Goal: Task Accomplishment & Management: Complete application form

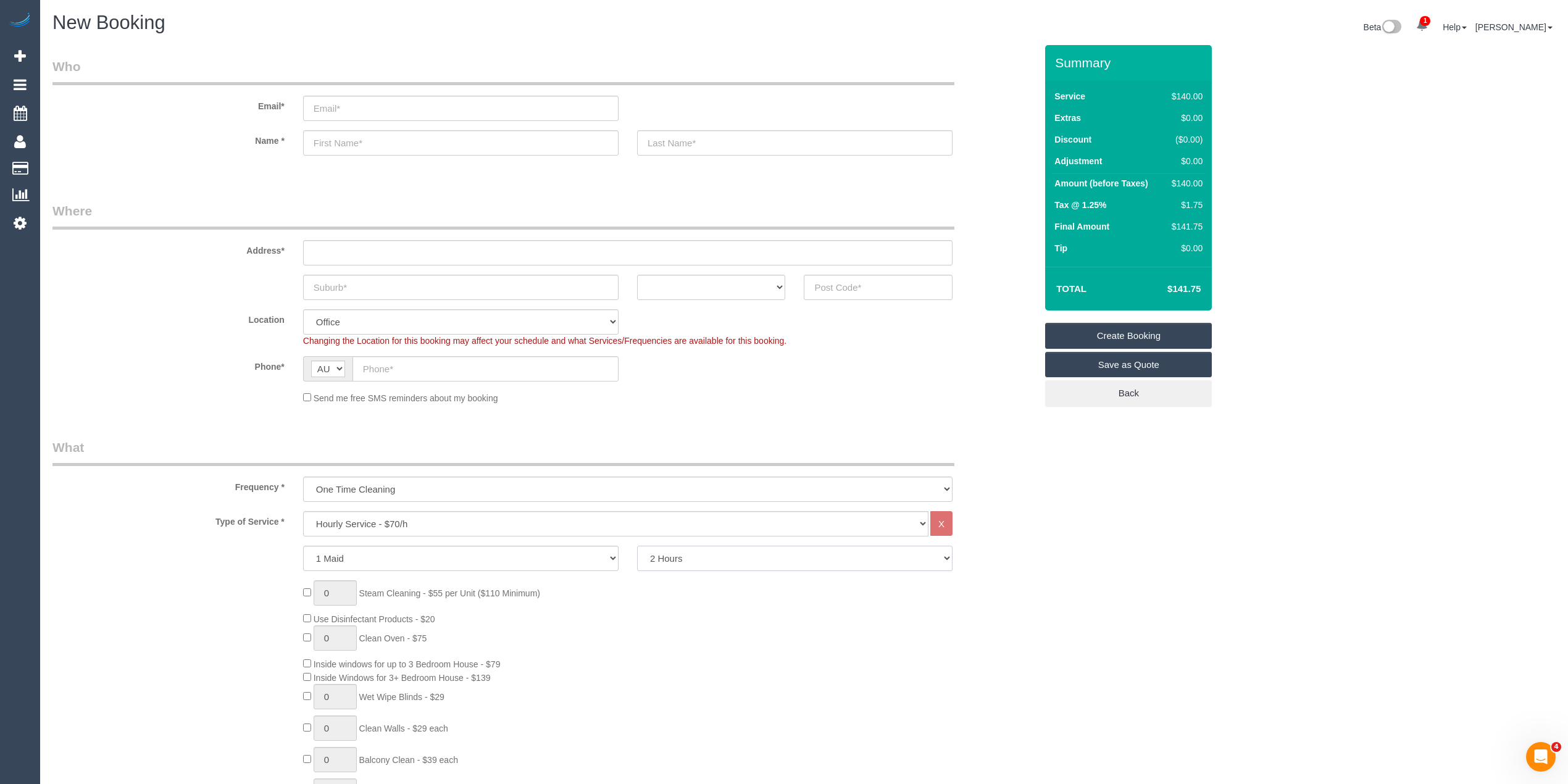
click at [711, 551] on select "2 Hours 2.5 Hours 3 Hours 3.5 Hours 4 Hours 4.5 Hours 5 Hours 5.5 Hours 6 Hours…" at bounding box center [794, 559] width 315 height 26
select select "240"
click at [637, 546] on select "2 Hours 2.5 Hours 3 Hours 3.5 Hours 4 Hours 4.5 Hours 5 Hours 5.5 Hours 6 Hours…" at bounding box center [794, 559] width 315 height 26
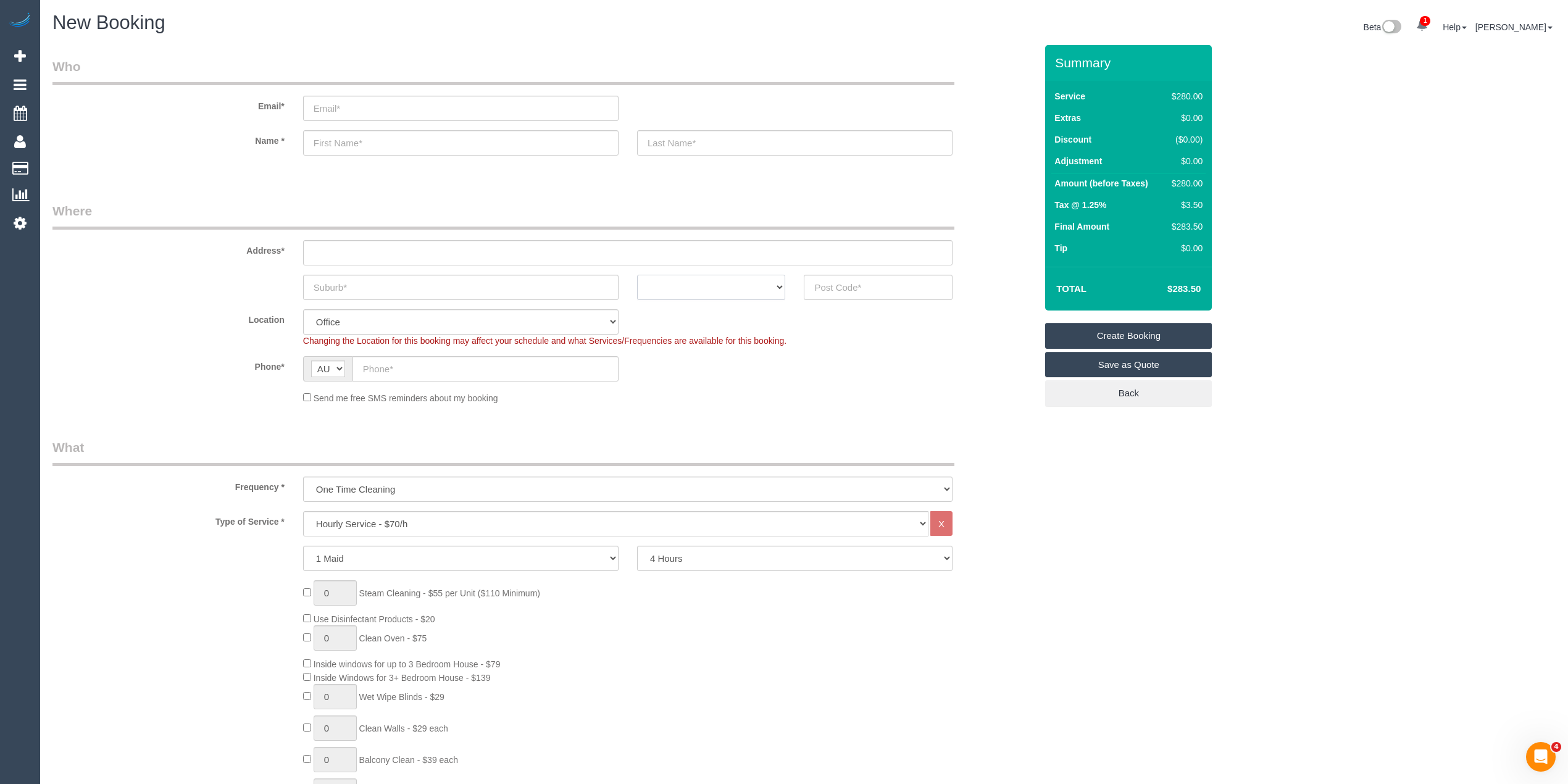
click at [726, 290] on select "ACT [GEOGRAPHIC_DATA] NT [GEOGRAPHIC_DATA] SA TAS [GEOGRAPHIC_DATA] [GEOGRAPHIC…" at bounding box center [711, 288] width 149 height 26
select select "VIC"
click at [637, 275] on select "ACT [GEOGRAPHIC_DATA] NT [GEOGRAPHIC_DATA] SA TAS [GEOGRAPHIC_DATA] [GEOGRAPHIC…" at bounding box center [711, 288] width 149 height 26
click at [880, 284] on input "text" at bounding box center [878, 288] width 149 height 26
type input "3008"
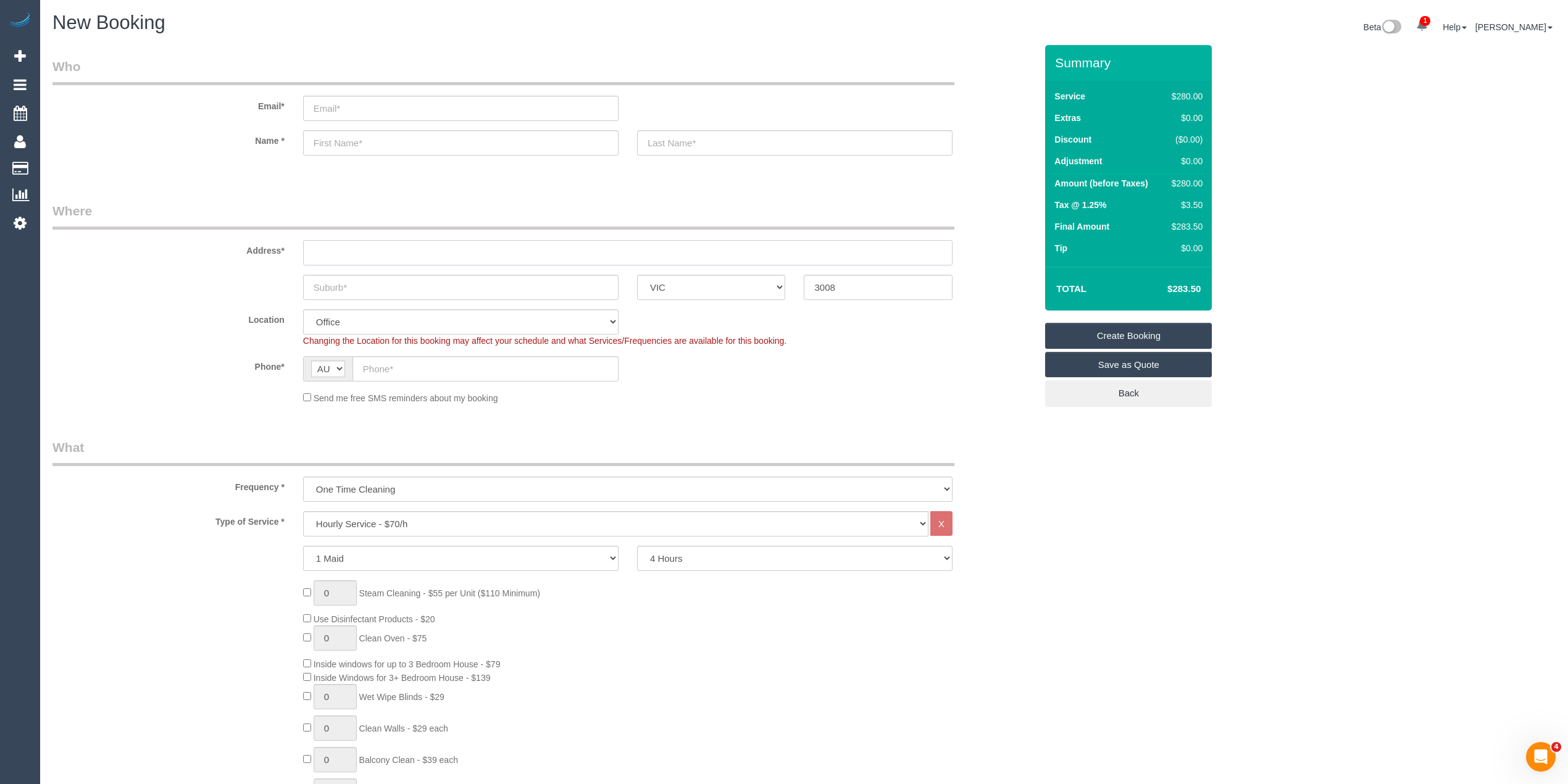
click at [322, 254] on input "text" at bounding box center [628, 253] width 649 height 26
type input "-"
select select "54"
select select "object:2163"
click at [720, 275] on div "ACT [GEOGRAPHIC_DATA] NT [GEOGRAPHIC_DATA] SA TAS [GEOGRAPHIC_DATA] [GEOGRAPHIC…" at bounding box center [544, 288] width 1002 height 26
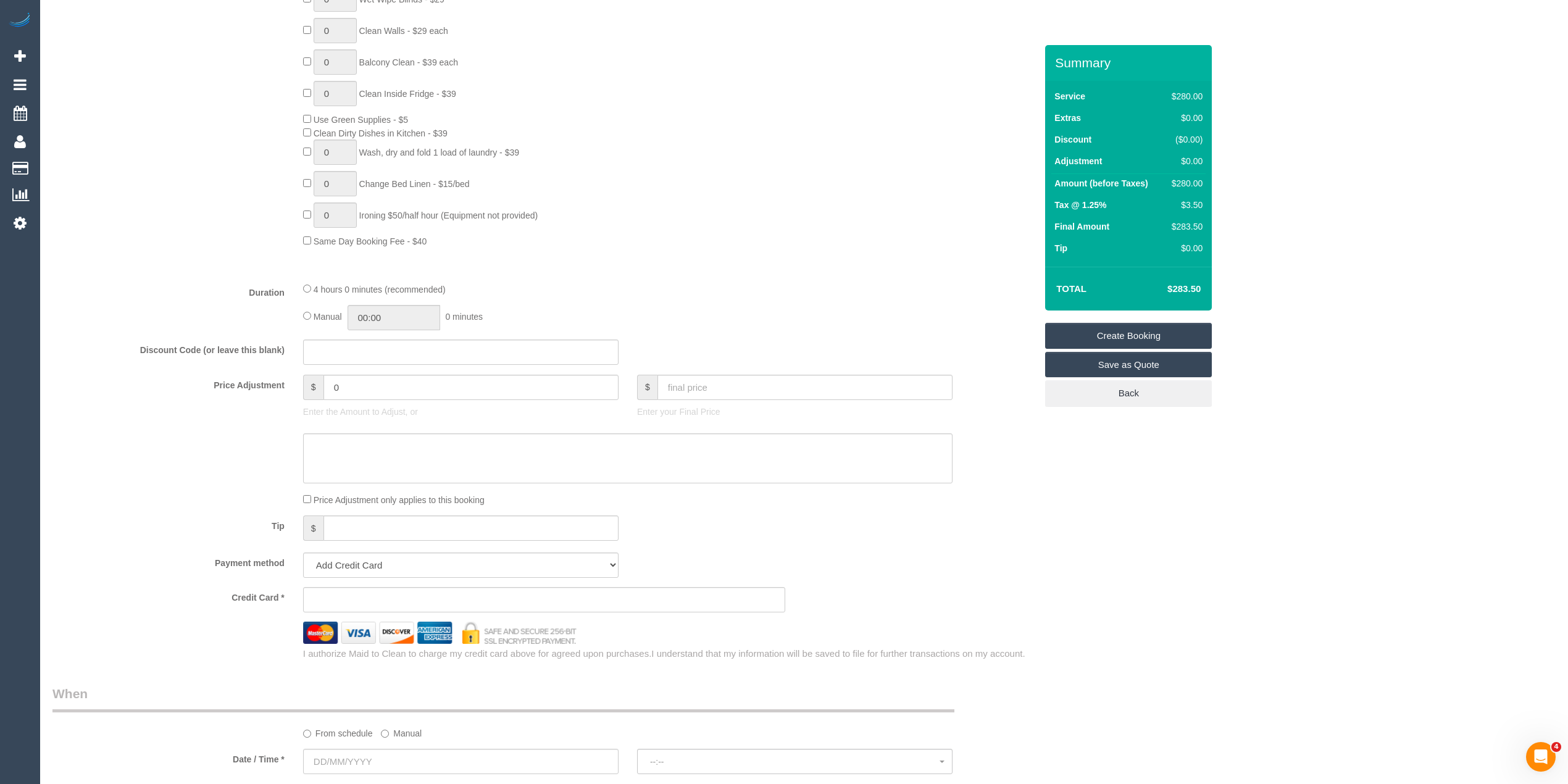
scroll to position [961, 0]
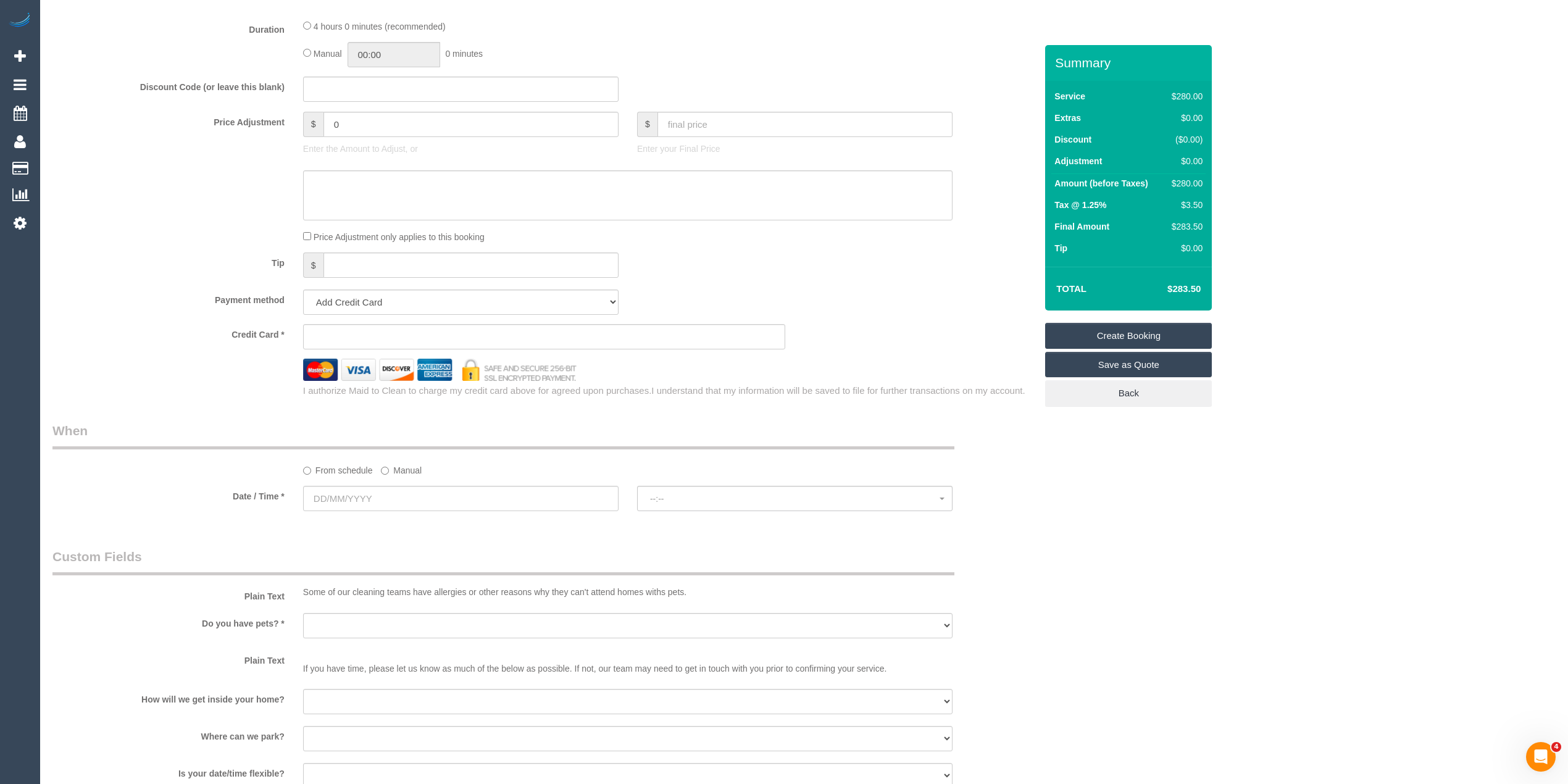
type input "3205"
click at [333, 495] on input "text" at bounding box center [460, 499] width 315 height 26
select select "55"
select select "object:2568"
click at [457, 507] on input "text" at bounding box center [460, 499] width 315 height 26
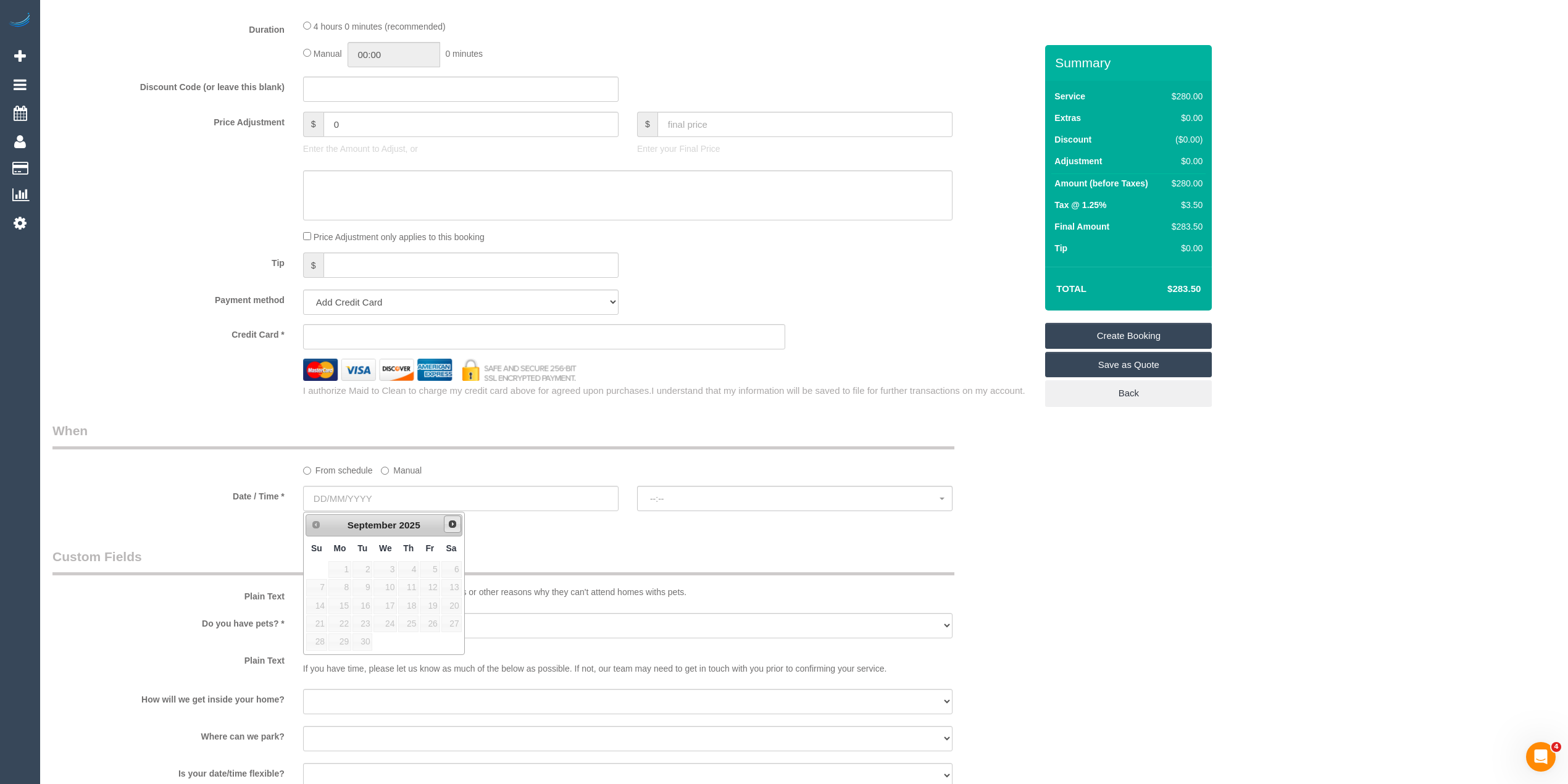
click at [450, 528] on span "Next" at bounding box center [452, 524] width 10 height 10
click at [386, 569] on span "1" at bounding box center [385, 570] width 24 height 17
click at [409, 572] on link "2" at bounding box center [408, 570] width 20 height 17
type input "[DATE]"
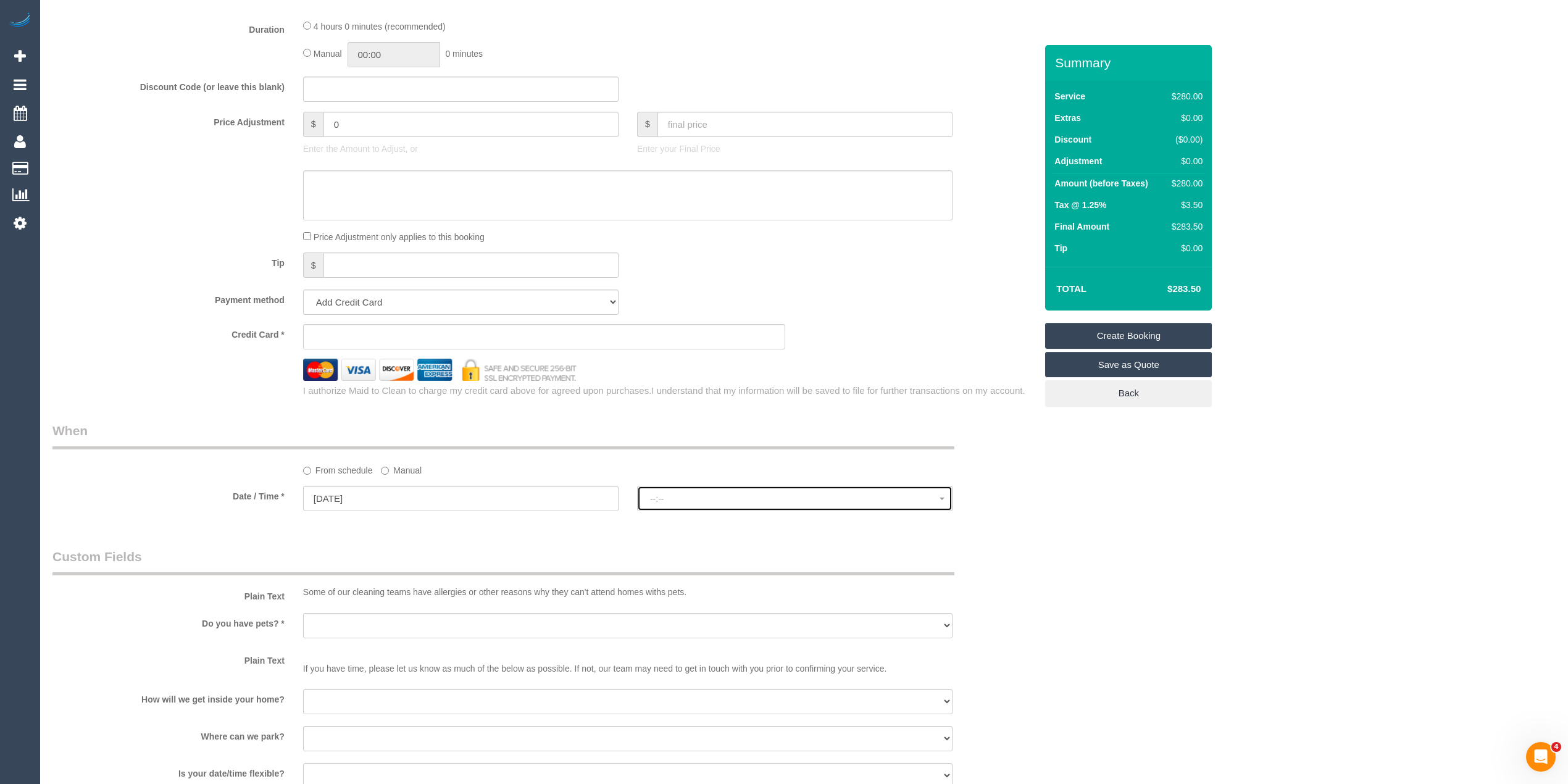
click at [668, 502] on span "--:--" at bounding box center [794, 499] width 290 height 10
select select "spot1"
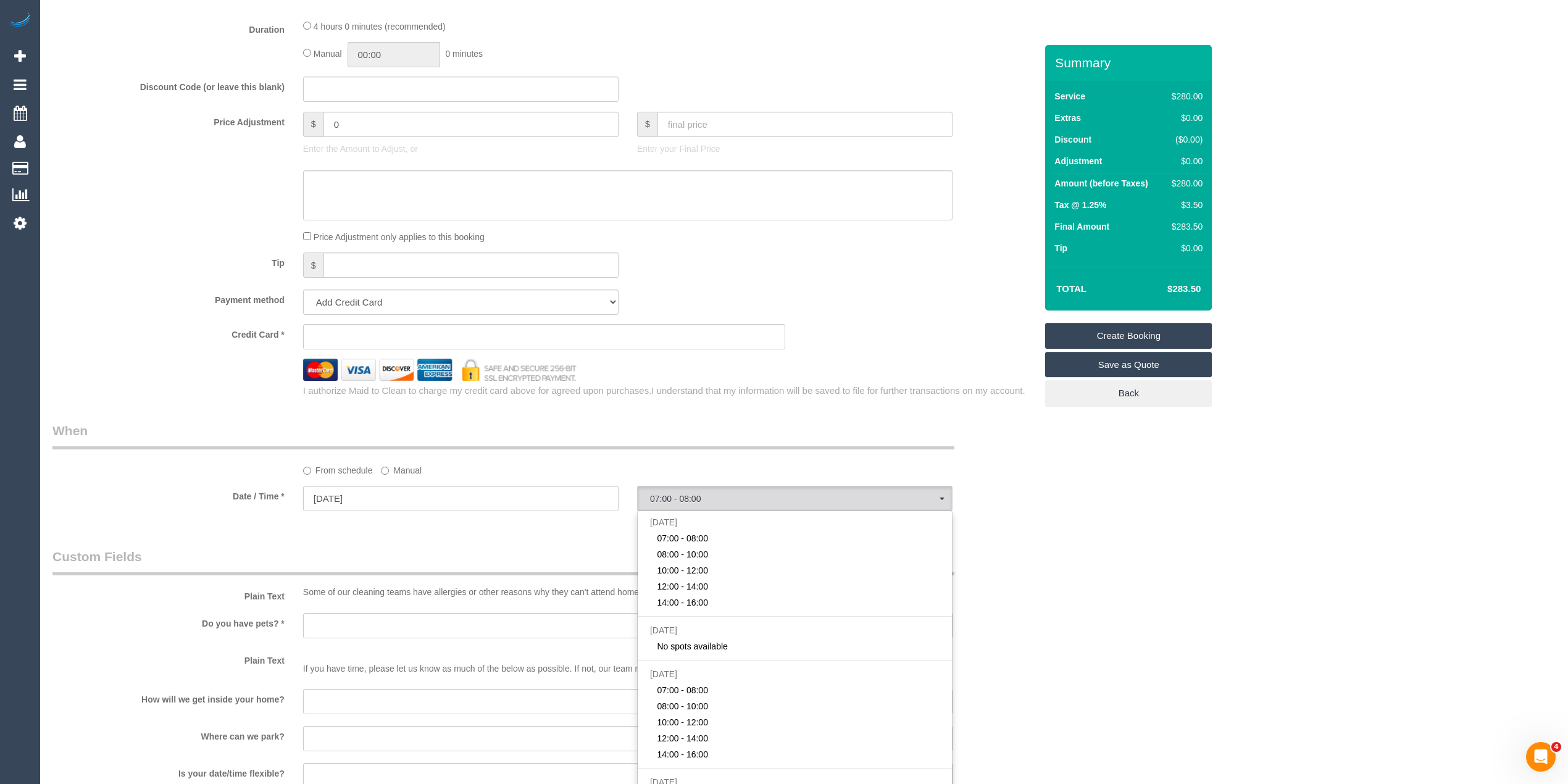
click at [1126, 511] on div "Who Email* Name * Where Address* - ACT [GEOGRAPHIC_DATA] NT [GEOGRAPHIC_DATA] S…" at bounding box center [804, 174] width 1503 height 2180
